Goal: Task Accomplishment & Management: Use online tool/utility

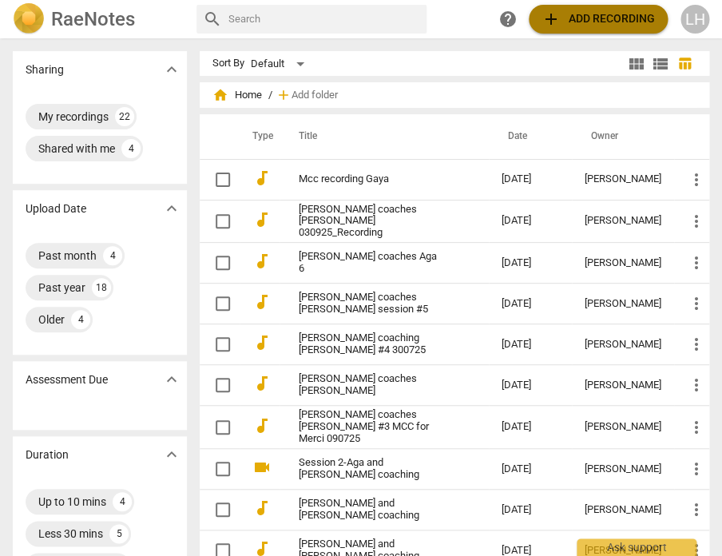
click at [578, 22] on span "add Add recording" at bounding box center [598, 19] width 113 height 19
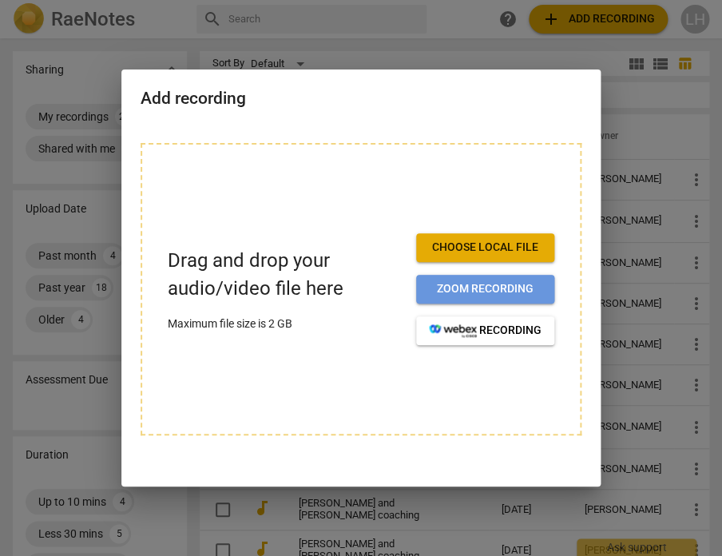
click at [462, 291] on span "Zoom recording" at bounding box center [485, 289] width 113 height 16
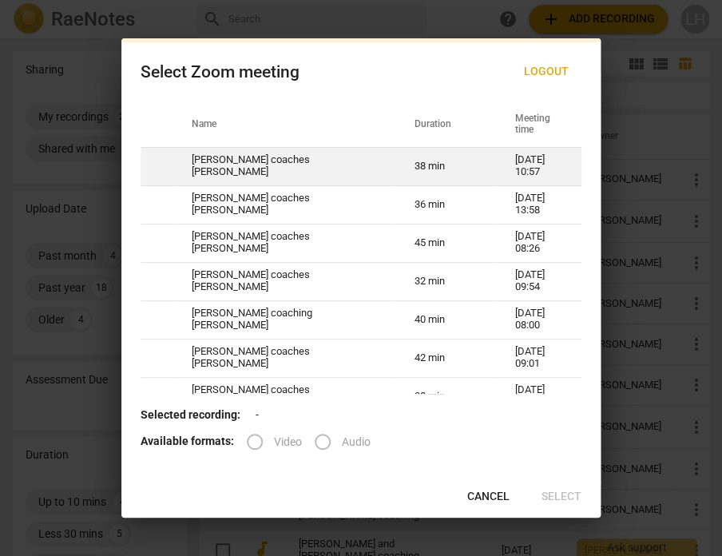
click at [430, 166] on td "38 min" at bounding box center [445, 166] width 101 height 38
radio input "true"
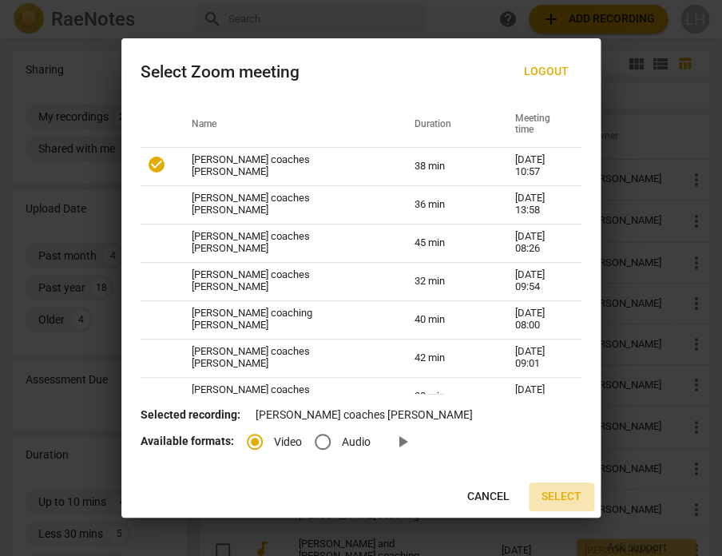
click at [557, 490] on span "Select" at bounding box center [562, 497] width 40 height 16
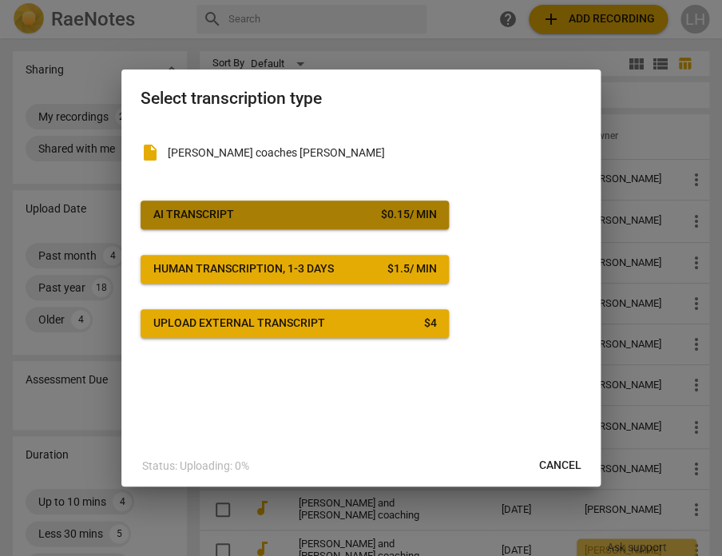
click at [298, 208] on span "AI Transcript $ 0.15 / min" at bounding box center [294, 215] width 283 height 16
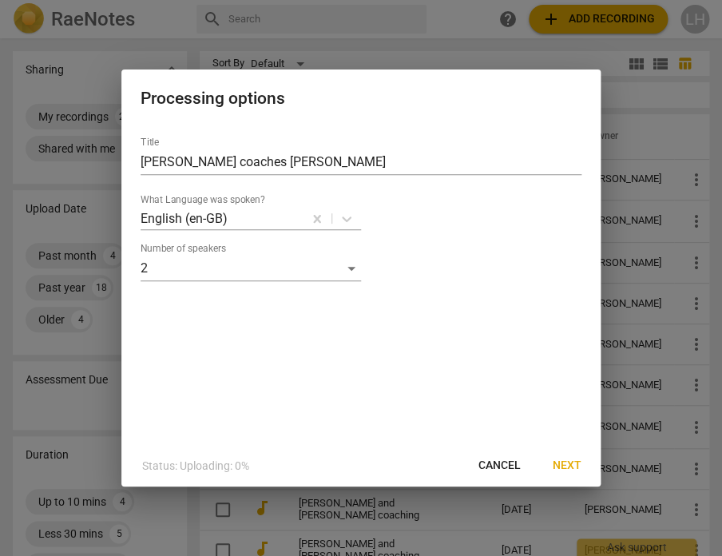
drag, startPoint x: 570, startPoint y: 468, endPoint x: 181, endPoint y: 143, distance: 506.3
click at [237, 176] on div "Processing options Title [PERSON_NAME] coaches Aga What Language was spoken? En…" at bounding box center [360, 278] width 479 height 418
click at [267, 161] on input "[PERSON_NAME] coaches [PERSON_NAME]" at bounding box center [361, 162] width 441 height 26
type input "[PERSON_NAME] coaches Aga #8 for Merci 110925"
click at [570, 468] on span "Next" at bounding box center [567, 466] width 29 height 16
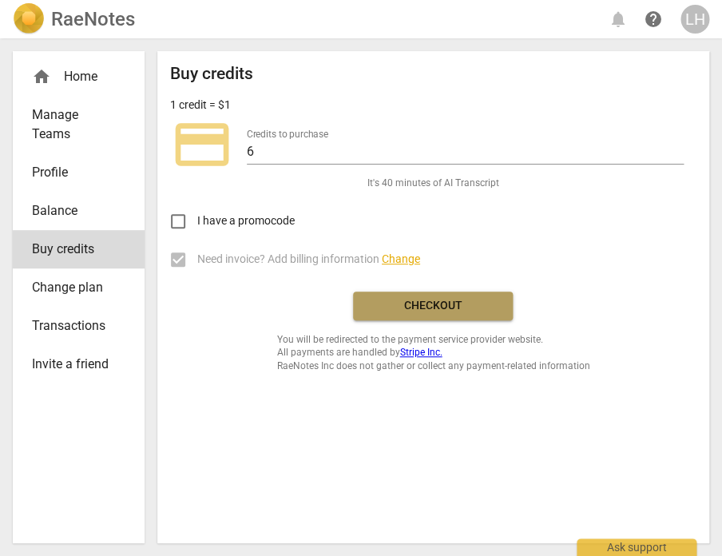
click at [452, 303] on span "Checkout" at bounding box center [433, 306] width 134 height 16
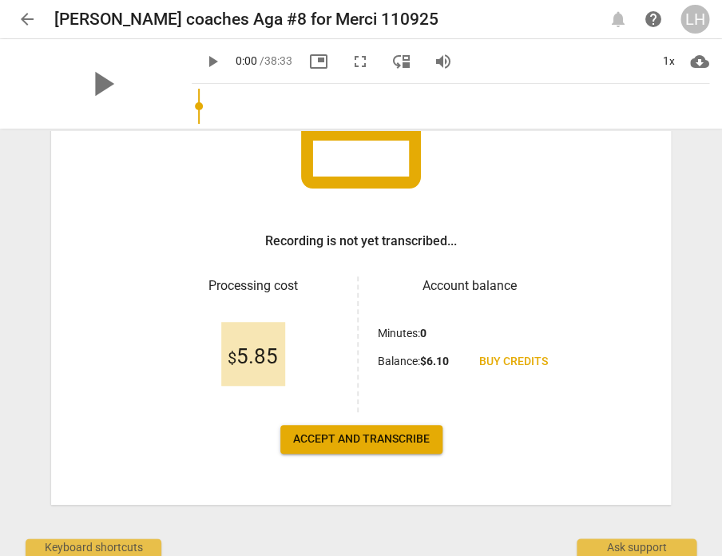
scroll to position [165, 0]
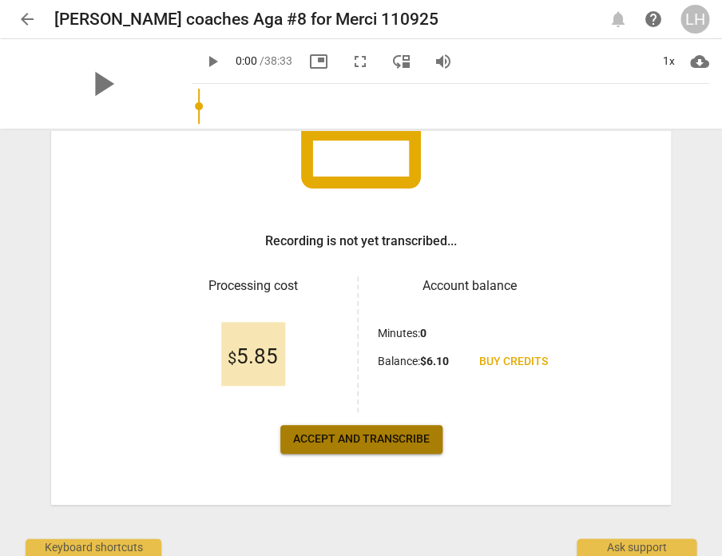
click at [367, 446] on button "Accept and transcribe" at bounding box center [361, 439] width 162 height 29
